Goal: Task Accomplishment & Management: Manage account settings

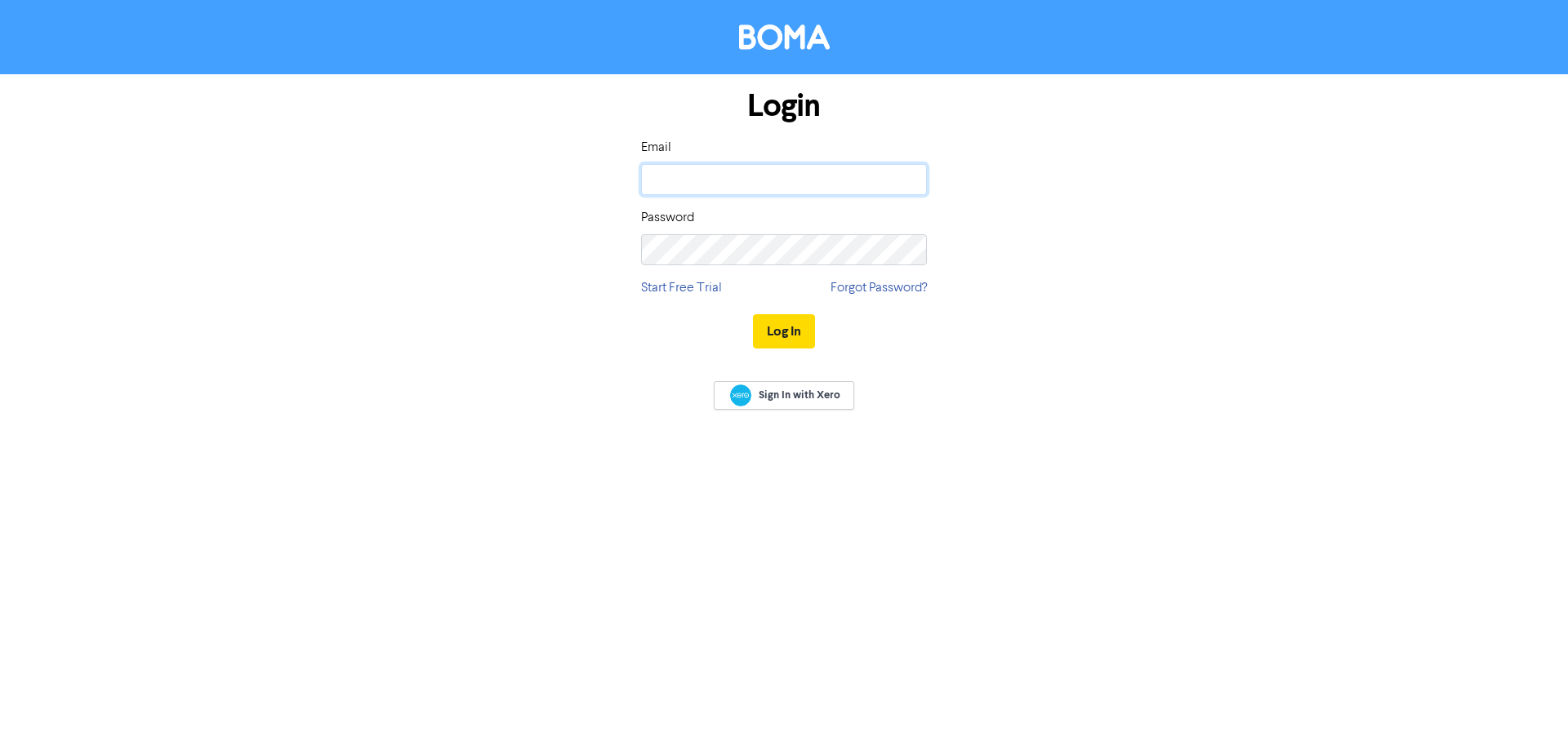
drag, startPoint x: 0, startPoint y: 0, endPoint x: 743, endPoint y: 188, distance: 766.4
click at [743, 188] on input "email" at bounding box center [784, 179] width 285 height 31
type input "[PERSON_NAME][EMAIL_ADDRESS][DOMAIN_NAME]"
click at [753, 314] on button "Log In" at bounding box center [784, 332] width 62 height 35
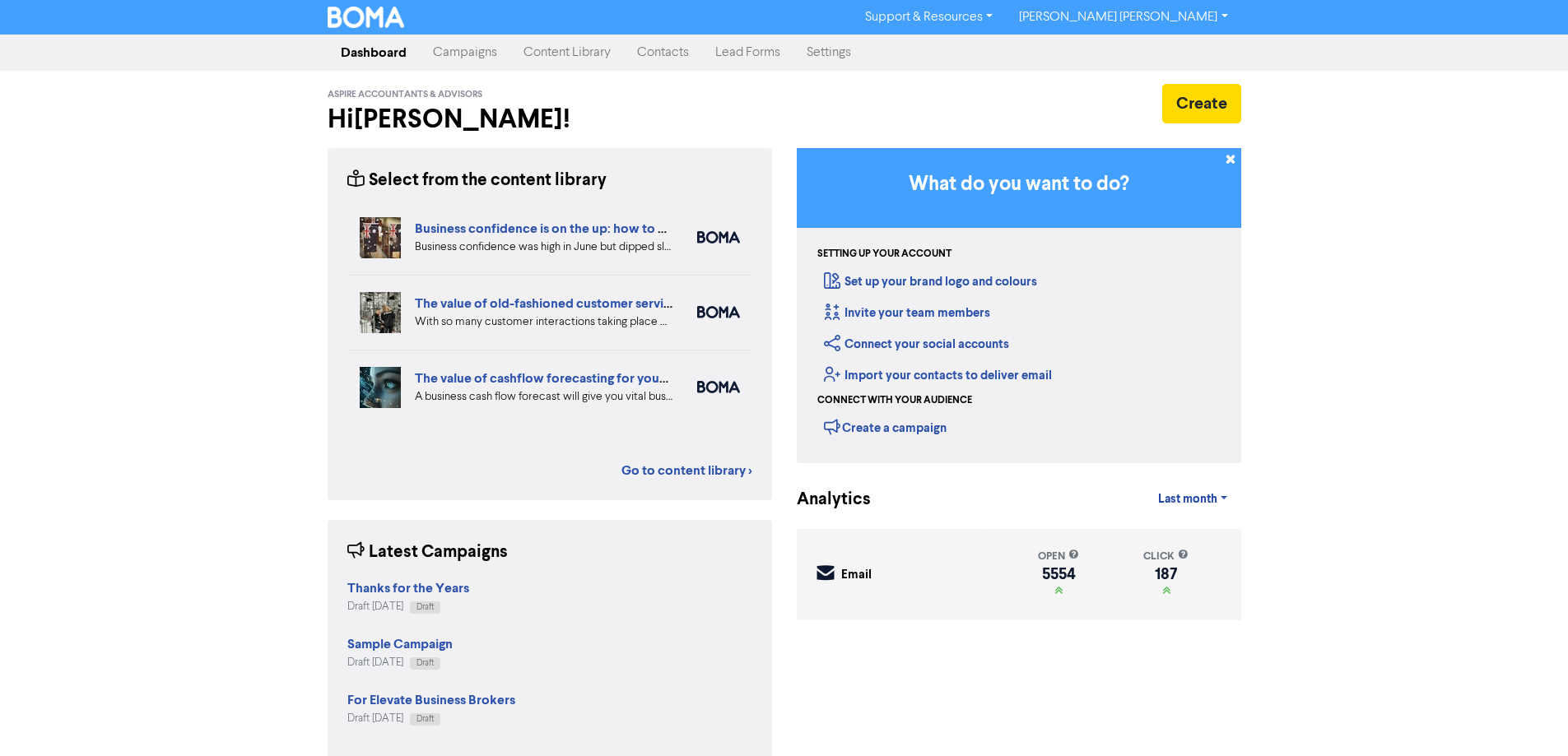
click at [643, 58] on link "Contacts" at bounding box center [663, 52] width 78 height 33
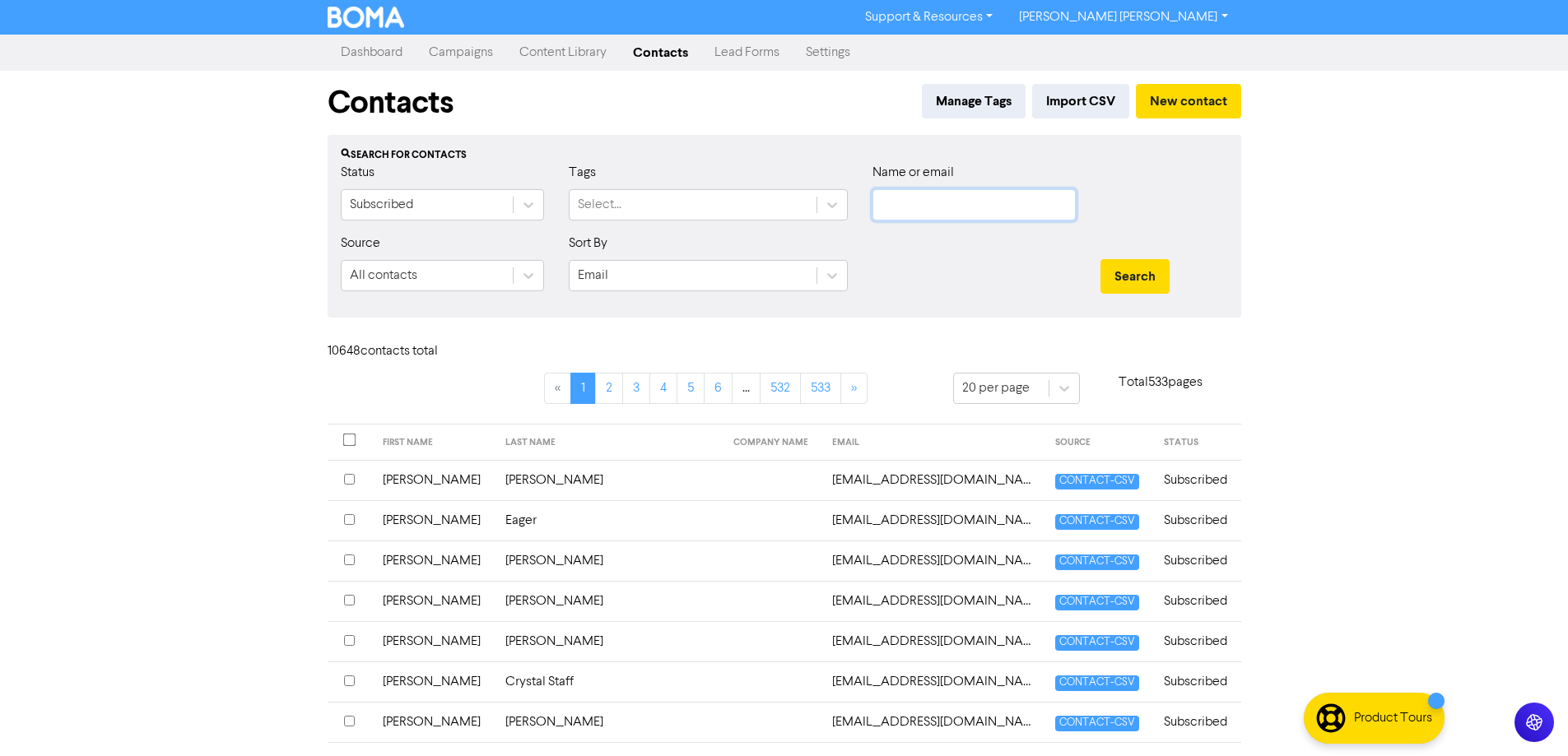
click at [908, 203] on input "text" at bounding box center [974, 205] width 203 height 31
paste input "[PERSON_NAME][EMAIL_ADDRESS][DOMAIN_NAME]"
type input "[PERSON_NAME][EMAIL_ADDRESS][DOMAIN_NAME]"
click at [1148, 272] on button "Search" at bounding box center [1134, 277] width 69 height 35
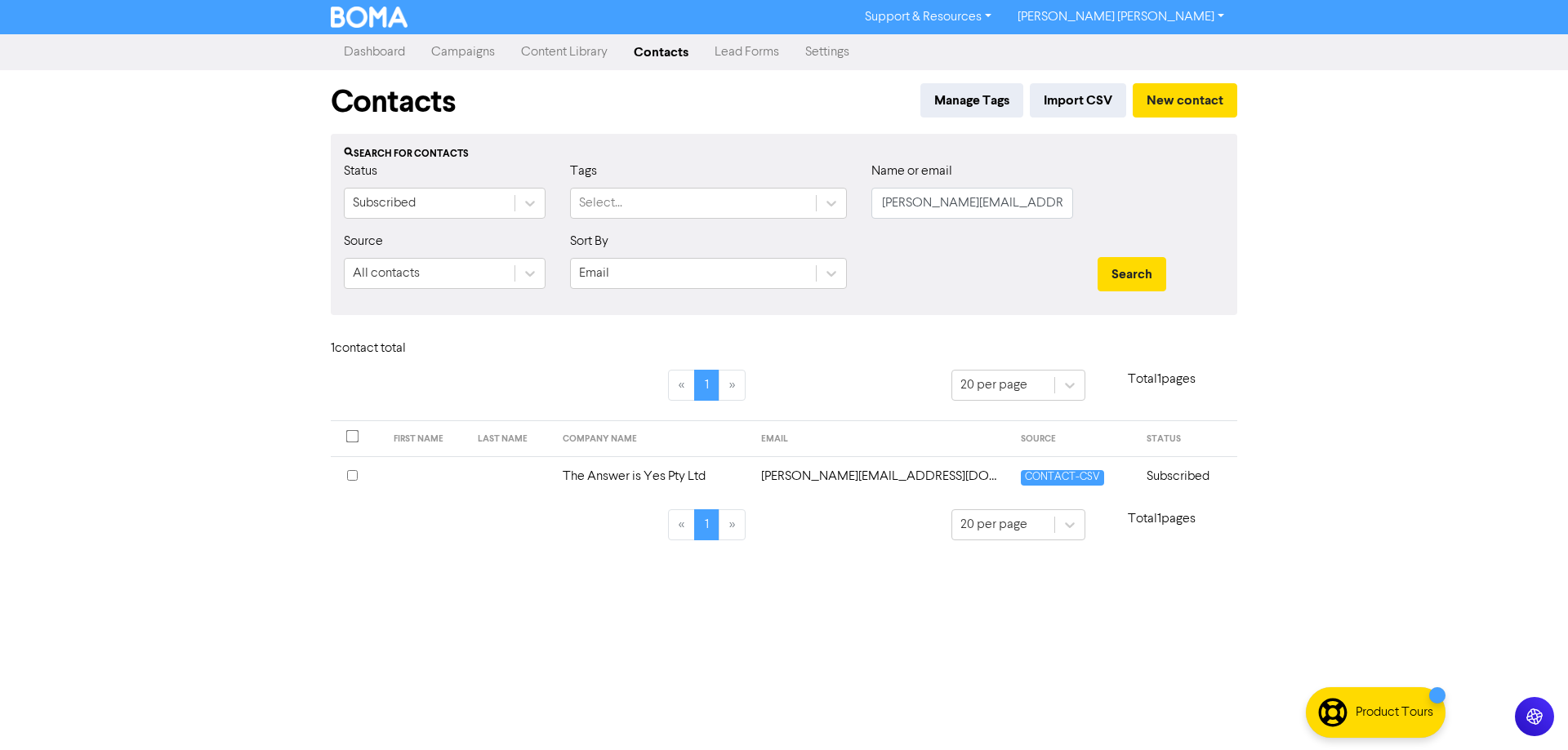
click at [355, 475] on input "checkbox" at bounding box center [352, 475] width 11 height 11
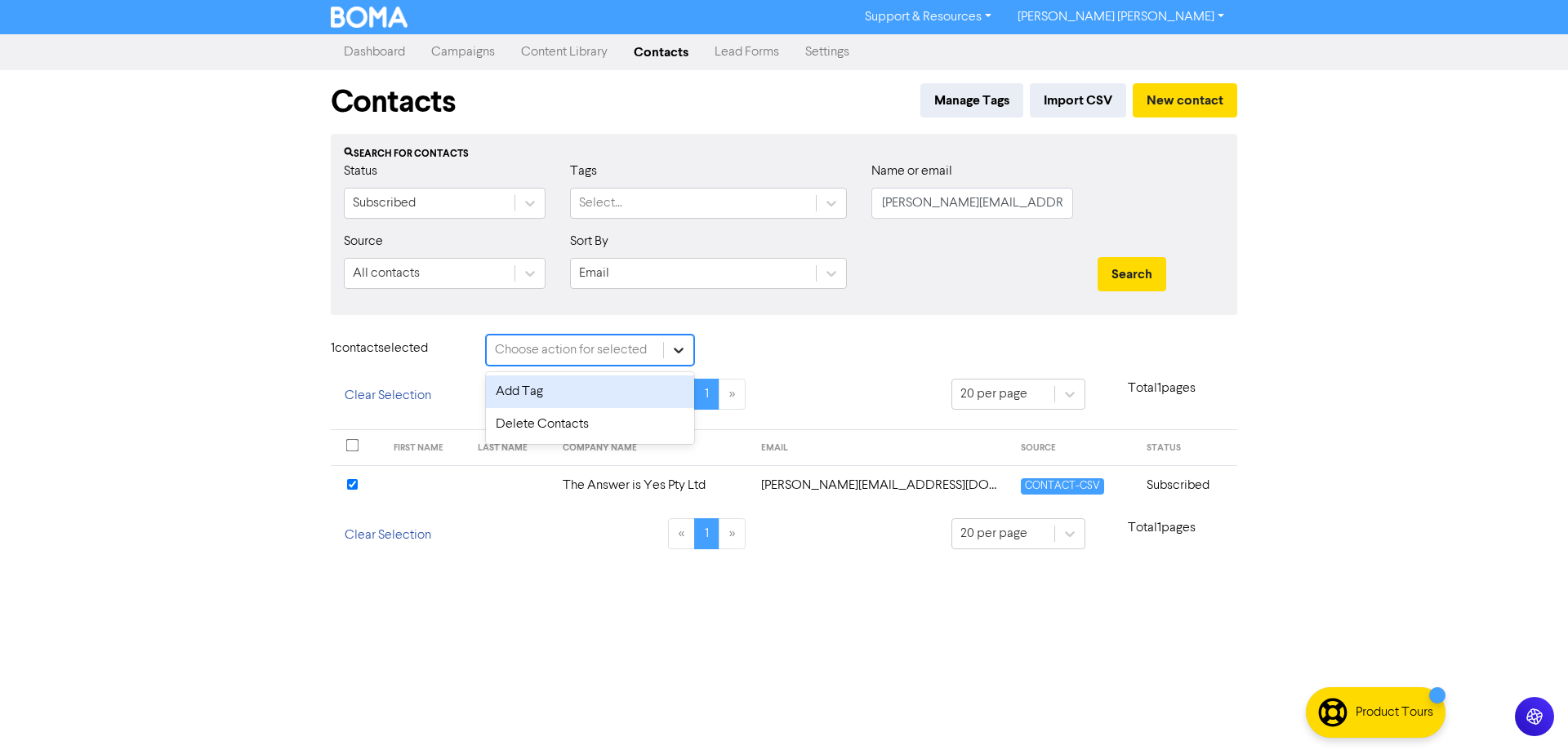
click at [680, 349] on icon at bounding box center [678, 350] width 16 height 16
click at [552, 420] on div "Delete Contacts" at bounding box center [590, 424] width 208 height 33
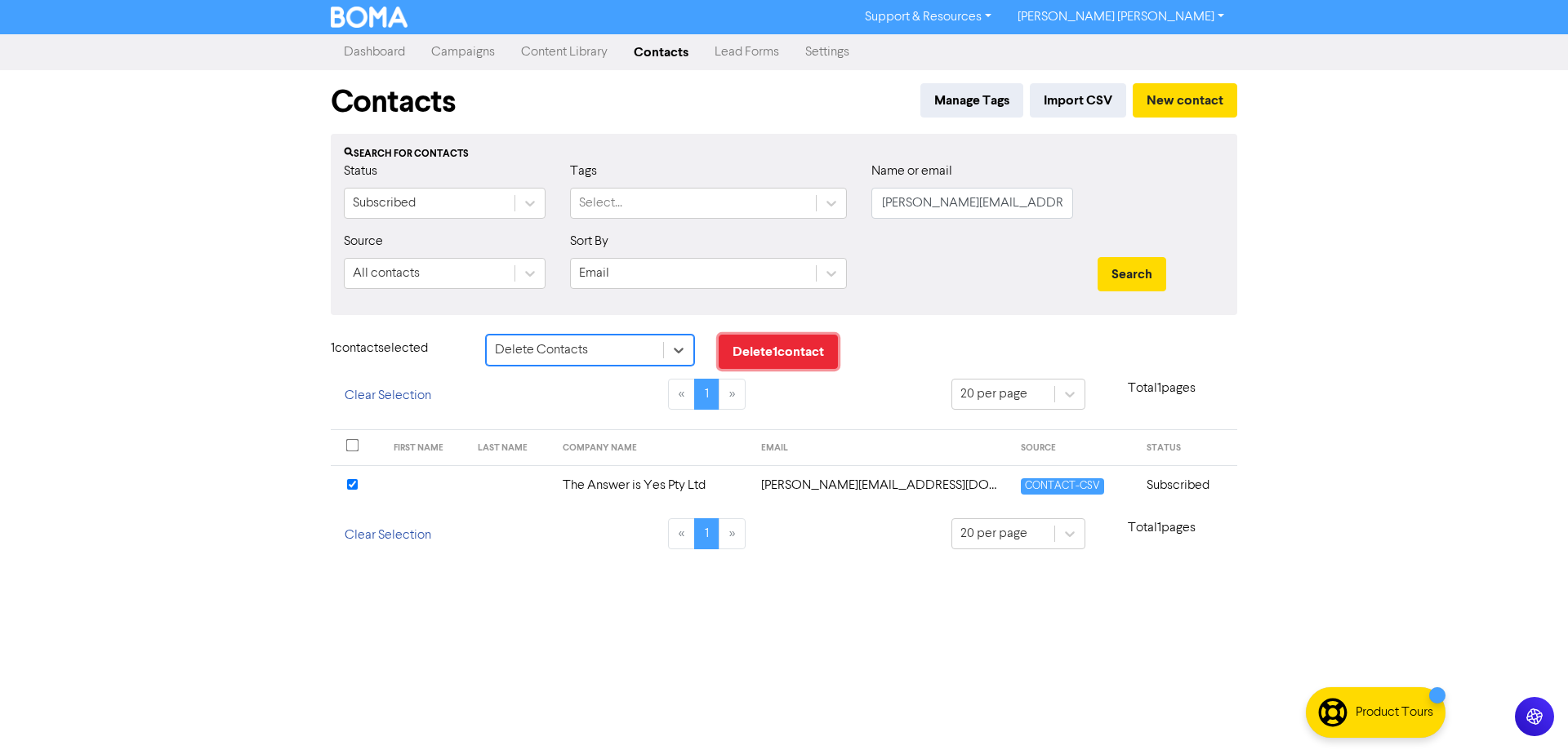
click at [781, 352] on button "Delete 1 contact" at bounding box center [778, 352] width 120 height 35
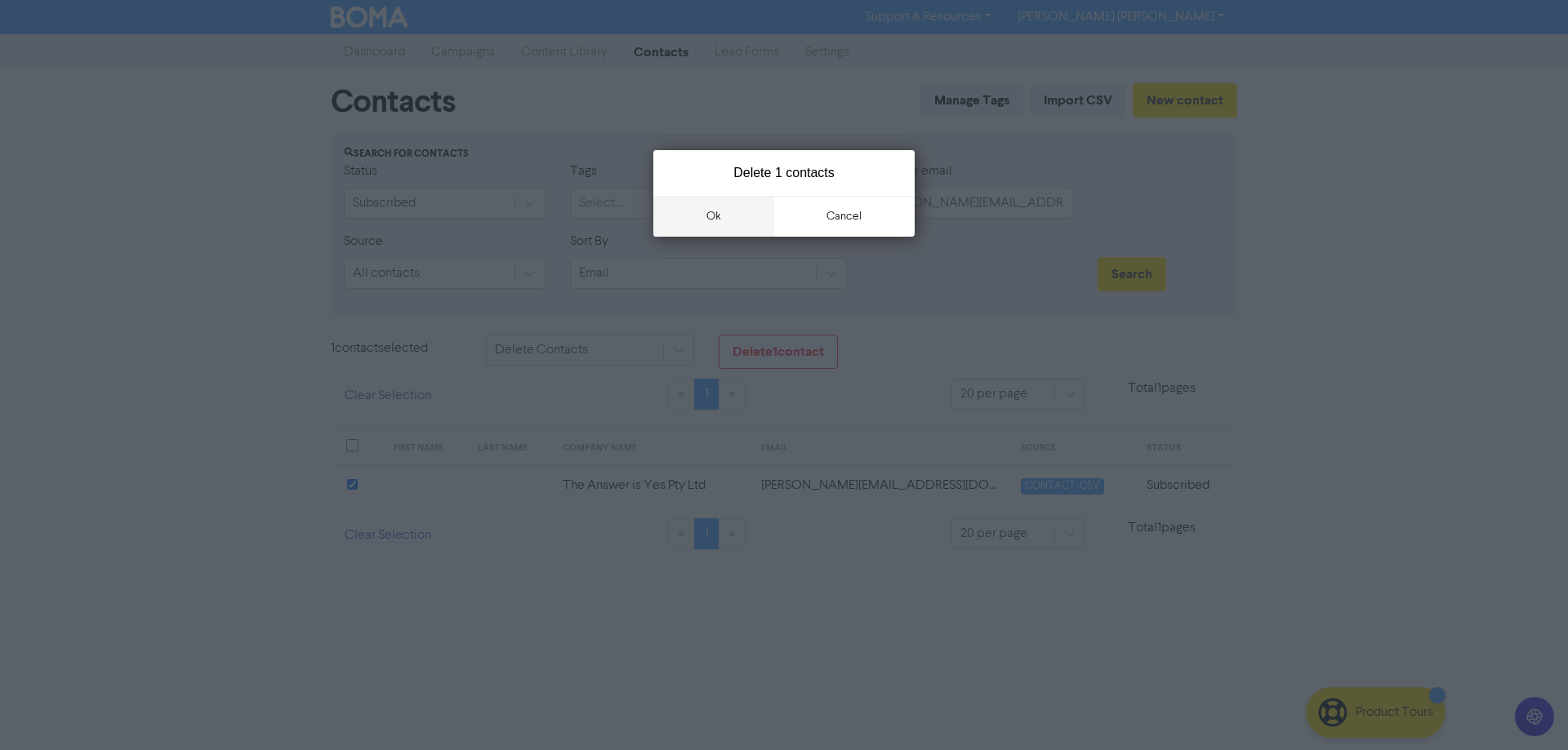
click at [706, 221] on button "ok" at bounding box center [713, 216] width 121 height 40
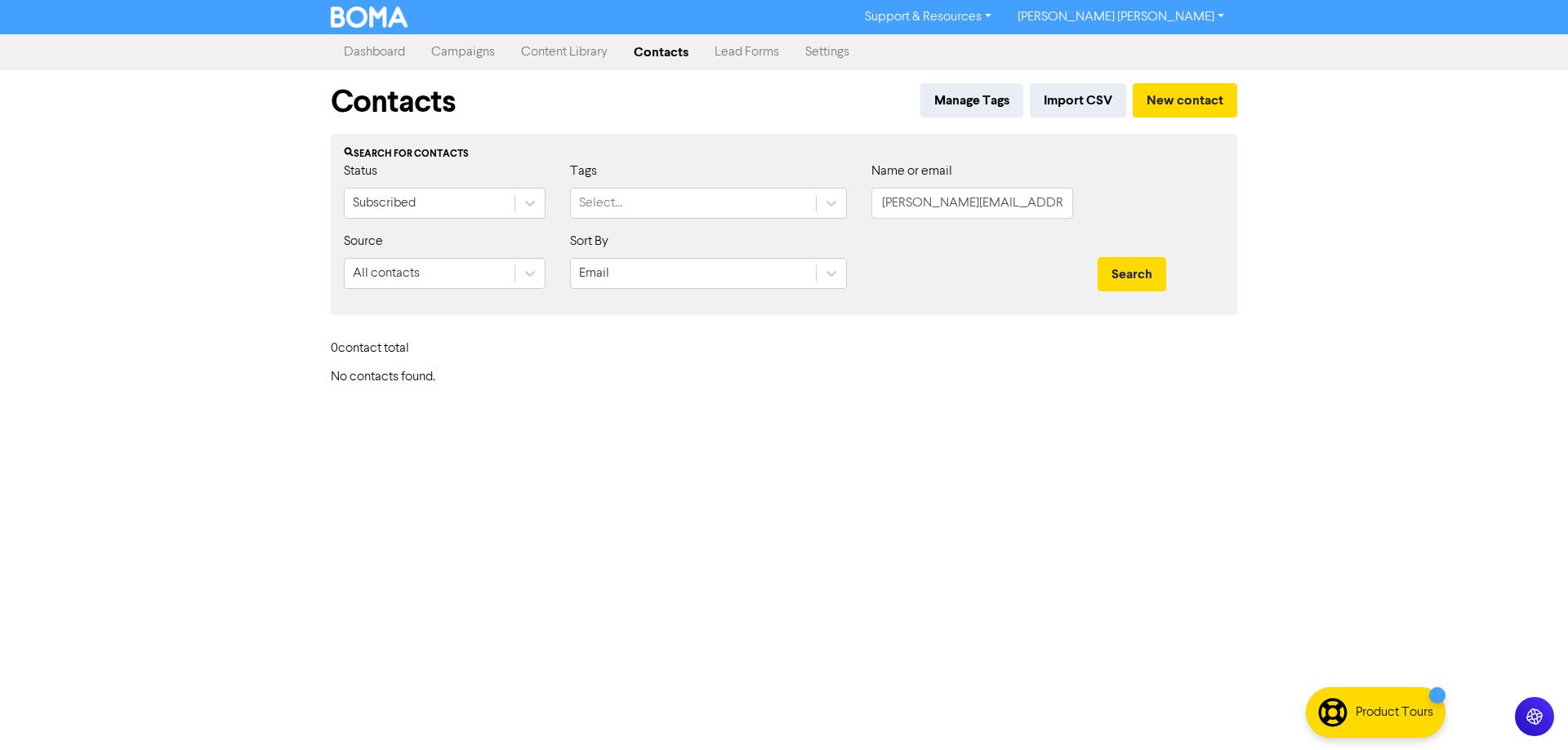
click at [376, 18] on img at bounding box center [369, 17] width 77 height 21
